Goal: Contribute content: Contribute content

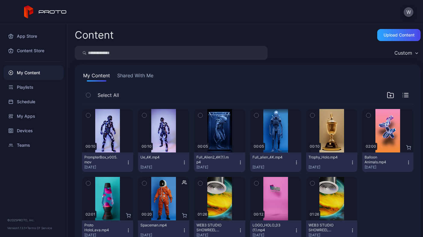
scroll to position [20, 0]
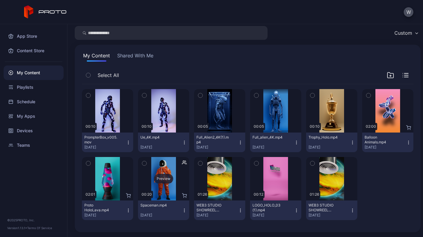
click at [167, 174] on div "Preview" at bounding box center [163, 179] width 19 height 10
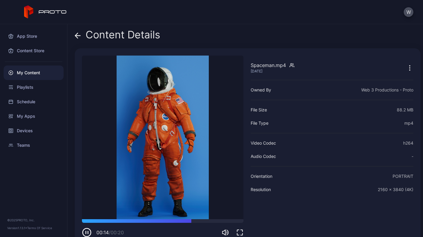
click at [74, 34] on div "Content Details Spaceman.mp4 [DATE] Sorry, your browser doesn‘t support embedde…" at bounding box center [246, 130] width 356 height 213
click at [81, 34] on div "Content Details" at bounding box center [118, 36] width 86 height 14
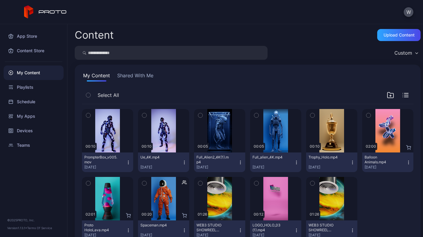
scroll to position [20, 0]
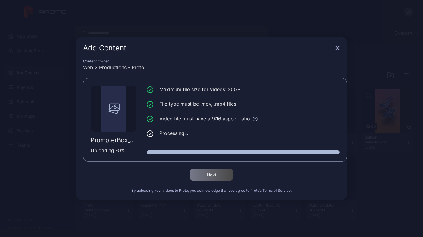
click at [120, 147] on div "Uploading - 0 %" at bounding box center [114, 150] width 46 height 7
click at [120, 151] on div "Uploading - 0 %" at bounding box center [114, 150] width 46 height 7
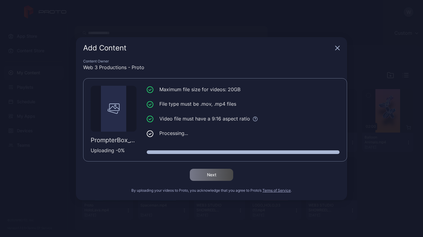
click at [338, 49] on icon "button" at bounding box center [337, 48] width 5 height 5
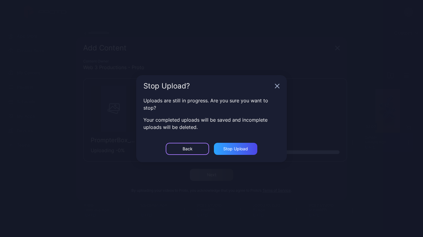
click at [196, 147] on div "Back" at bounding box center [187, 149] width 43 height 12
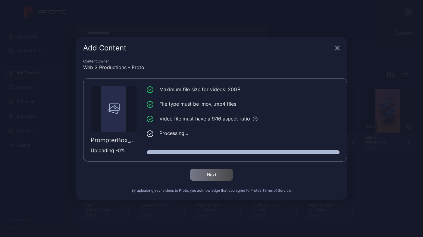
click at [341, 48] on div "Add Content" at bounding box center [211, 48] width 271 height 22
click at [338, 48] on icon "button" at bounding box center [338, 48] width 4 height 4
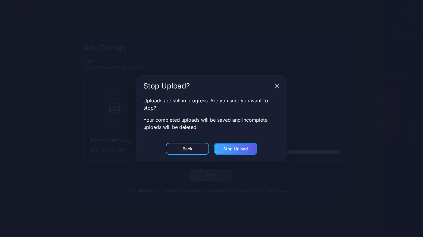
click at [247, 147] on div "Stop Upload" at bounding box center [235, 148] width 25 height 5
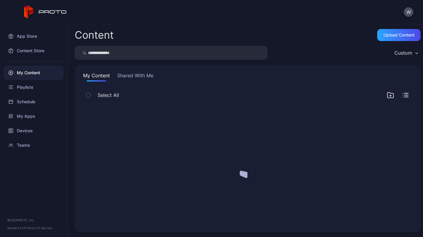
scroll to position [0, 0]
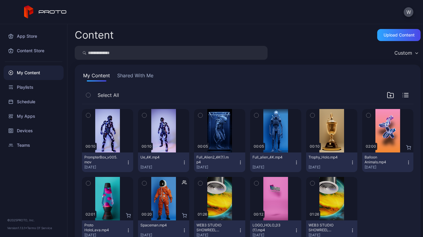
click at [399, 28] on div "Content Upload Content Custom My Content Shared With Me Select All Preview 00:1…" at bounding box center [246, 130] width 356 height 213
click at [398, 31] on div "Upload Content" at bounding box center [399, 35] width 43 height 12
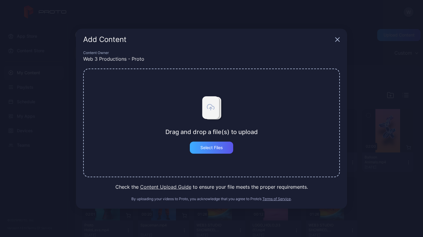
drag, startPoint x: 189, startPoint y: 146, endPoint x: 218, endPoint y: 142, distance: 29.5
click at [191, 146] on div "Drag and drop a file(s) to upload Select Files" at bounding box center [212, 123] width 93 height 62
click at [218, 142] on div "Select Files" at bounding box center [211, 147] width 43 height 12
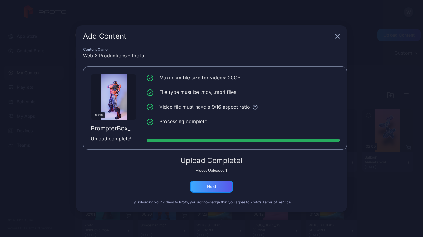
click at [226, 189] on div "Next" at bounding box center [211, 186] width 43 height 12
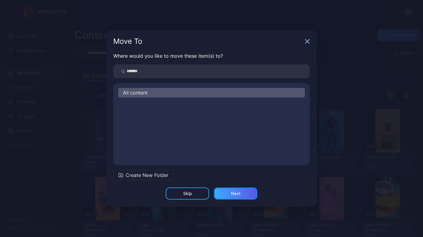
click at [239, 189] on div "Next" at bounding box center [235, 193] width 43 height 12
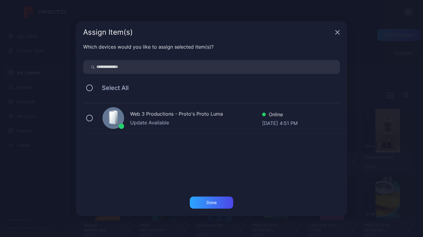
click at [94, 115] on div "Web 3 Productions - Proto's Proto Luma Update Available Online [DATE] 4:51 PM" at bounding box center [215, 118] width 264 height 30
click at [222, 200] on div "Done" at bounding box center [211, 202] width 43 height 12
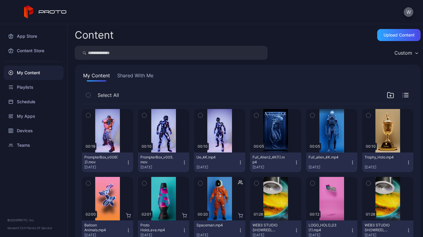
click at [408, 10] on button "W" at bounding box center [409, 12] width 10 height 10
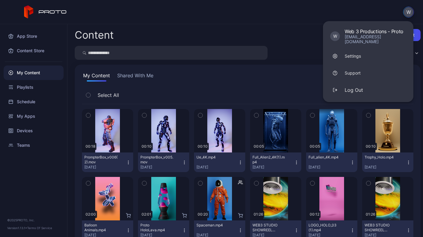
click at [289, 14] on div "W W Web 3 Productions - Proto [EMAIL_ADDRESS][DOMAIN_NAME] Settings Support Log…" at bounding box center [211, 12] width 423 height 24
